Goal: Information Seeking & Learning: Learn about a topic

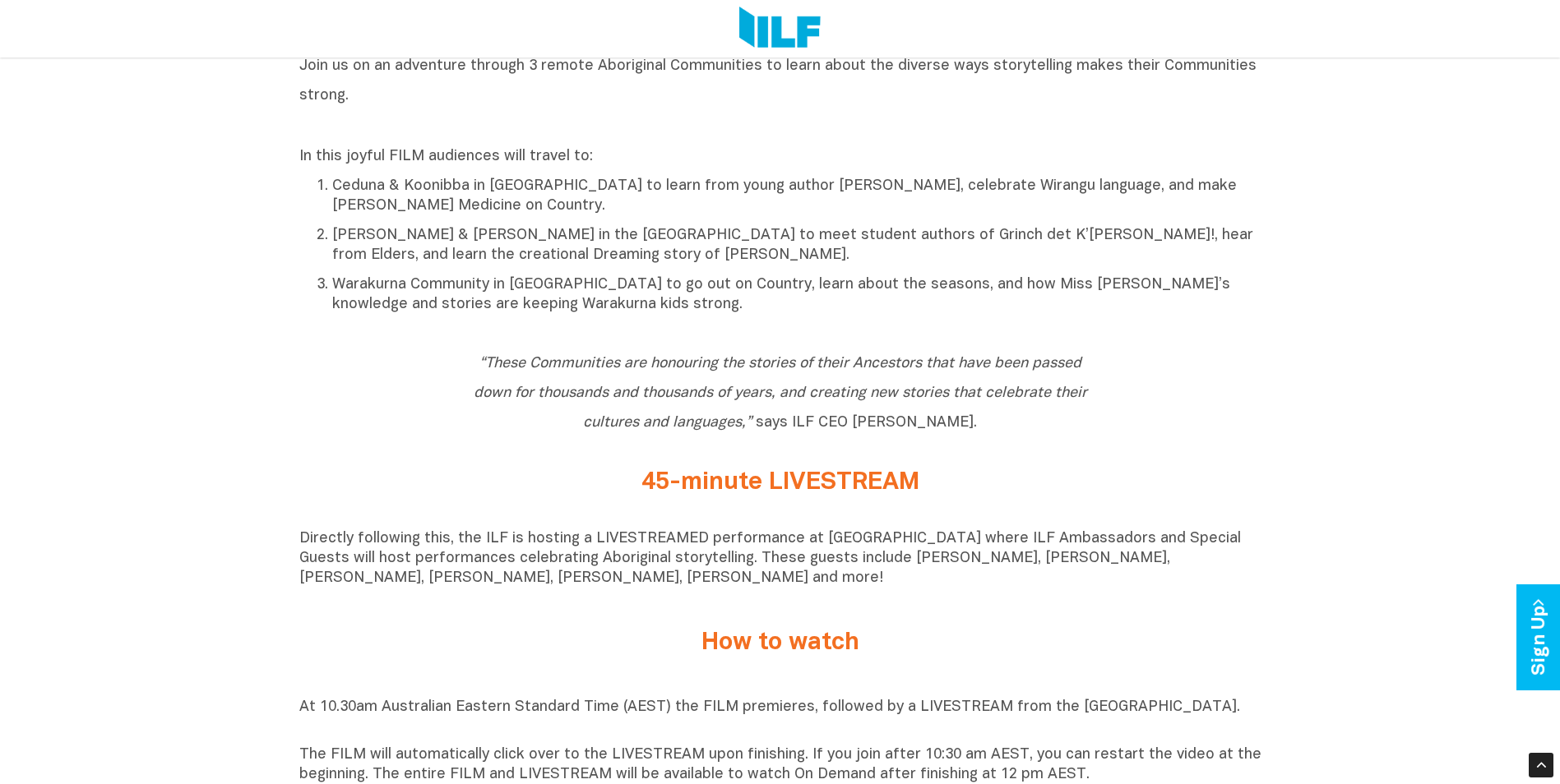
scroll to position [740, 0]
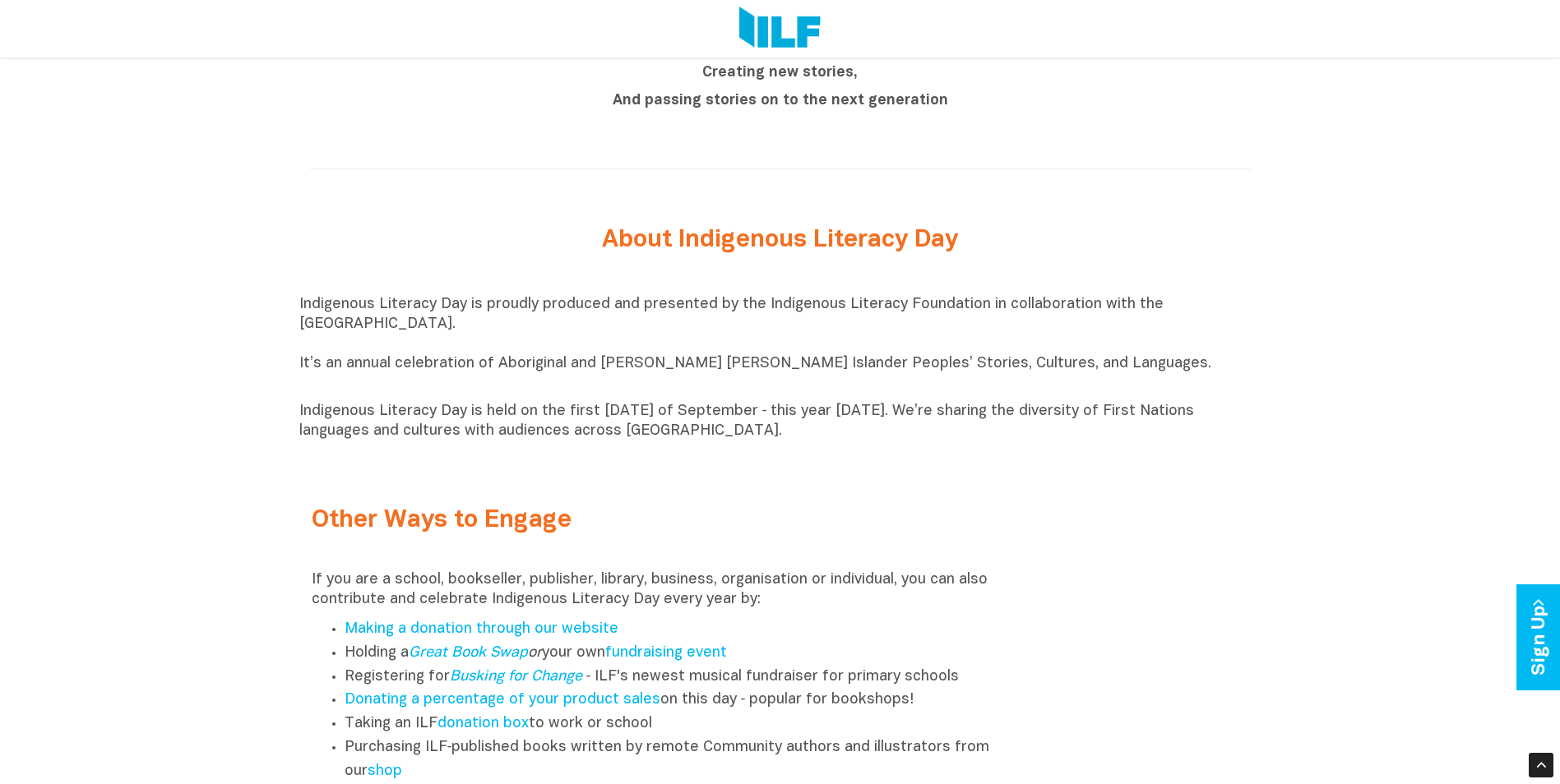
scroll to position [1726, 0]
drag, startPoint x: 299, startPoint y: 363, endPoint x: 799, endPoint y: 442, distance: 506.2
click at [799, 440] on div "Indigenous Literacy Day is proudly produced and presented by the Indigenous Lit…" at bounding box center [780, 366] width 962 height 146
drag, startPoint x: 568, startPoint y: 372, endPoint x: 1293, endPoint y: 483, distance: 733.4
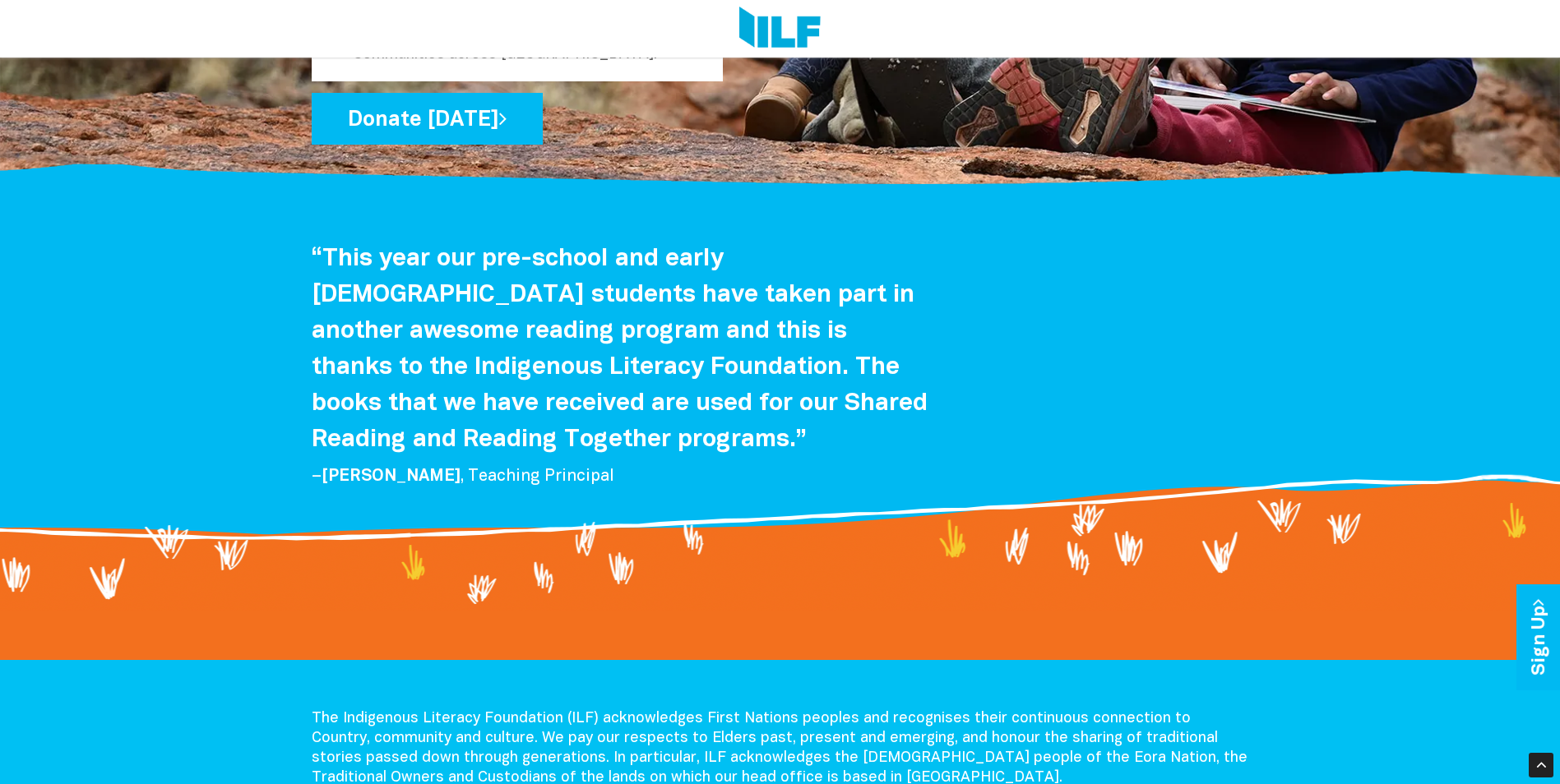
scroll to position [2693, 0]
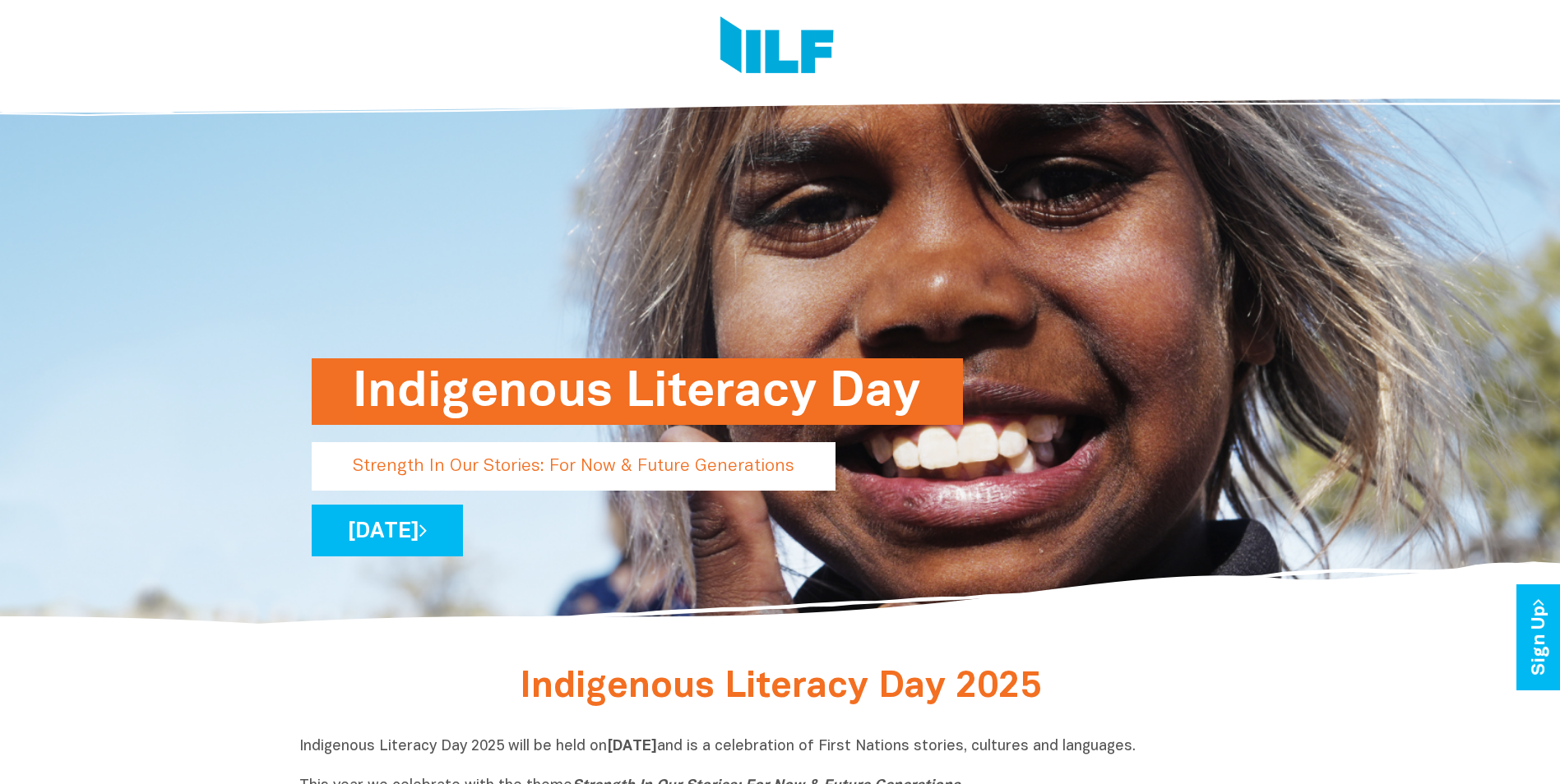
scroll to position [82, 0]
